Goal: Navigation & Orientation: Understand site structure

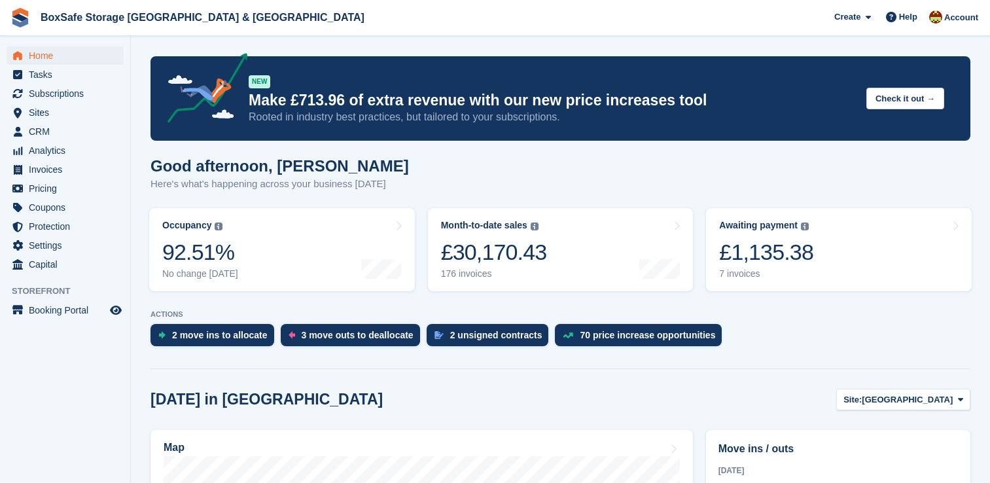
scroll to position [354, 0]
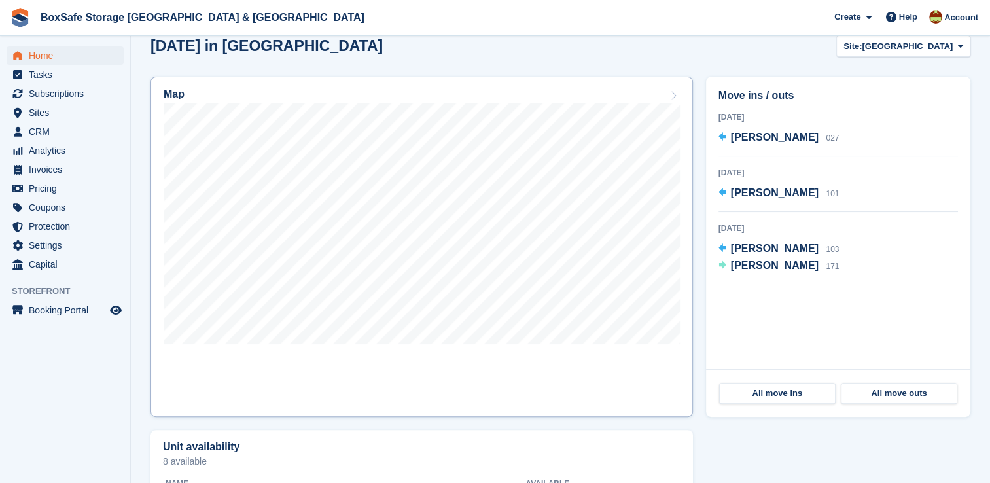
click at [623, 373] on link "Map" at bounding box center [422, 247] width 543 height 340
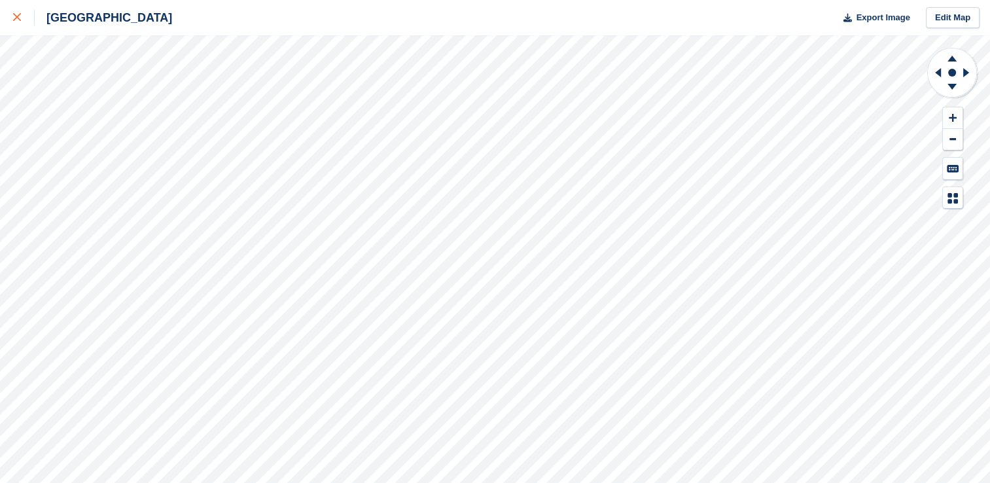
click at [26, 30] on link at bounding box center [17, 17] width 35 height 35
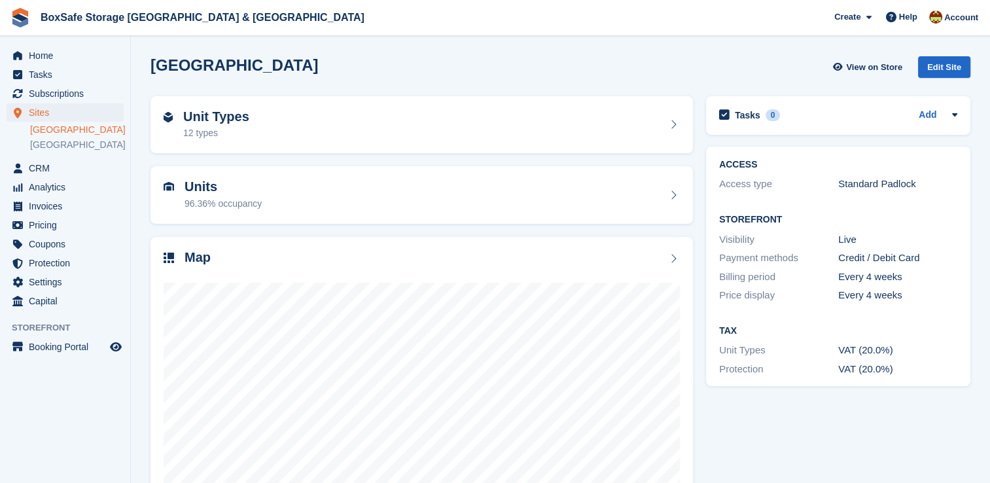
click at [816, 437] on div "Tasks 0 Add No tasks related to Christchurch ACCESS Access type Standard Padloc…" at bounding box center [839, 319] width 278 height 458
click at [101, 109] on span "Sites" at bounding box center [68, 112] width 79 height 18
click at [79, 95] on span "Subscriptions" at bounding box center [68, 93] width 79 height 18
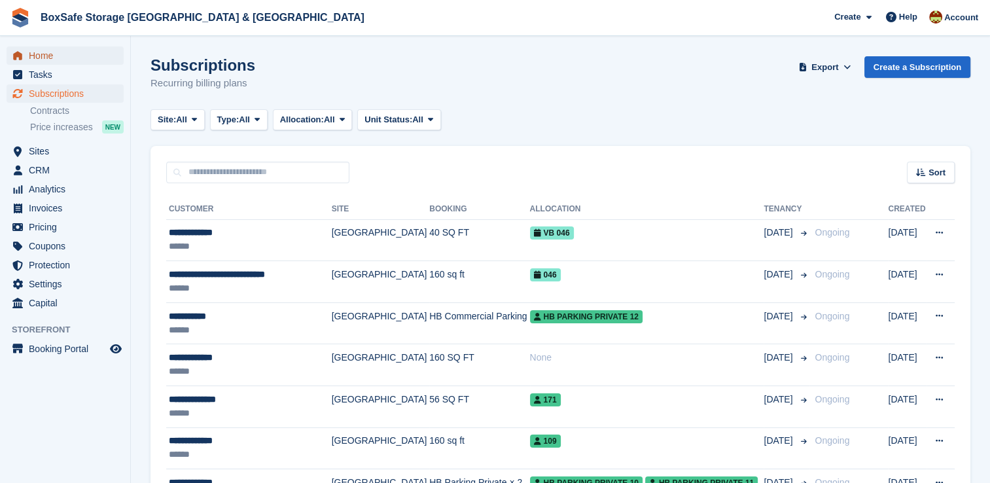
click at [62, 51] on span "Home" at bounding box center [68, 55] width 79 height 18
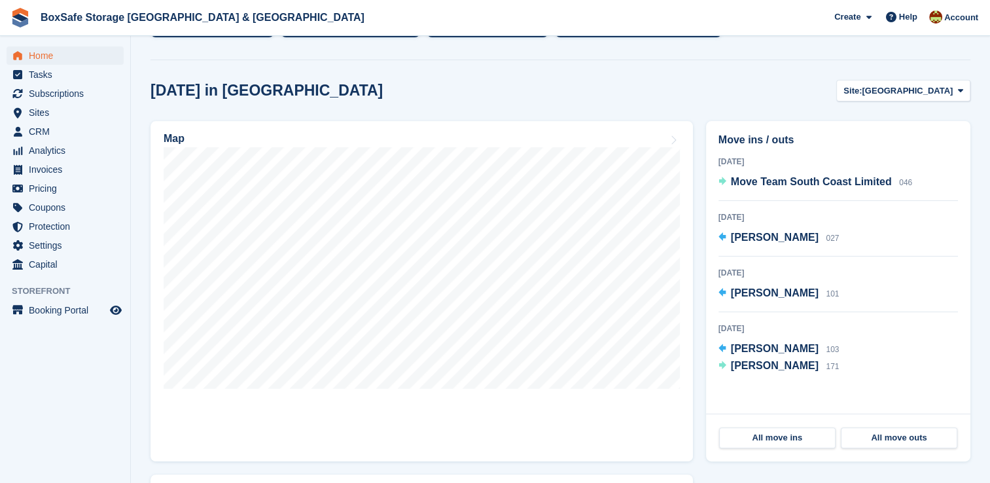
scroll to position [308, 0]
